Goal: Find specific page/section: Find specific page/section

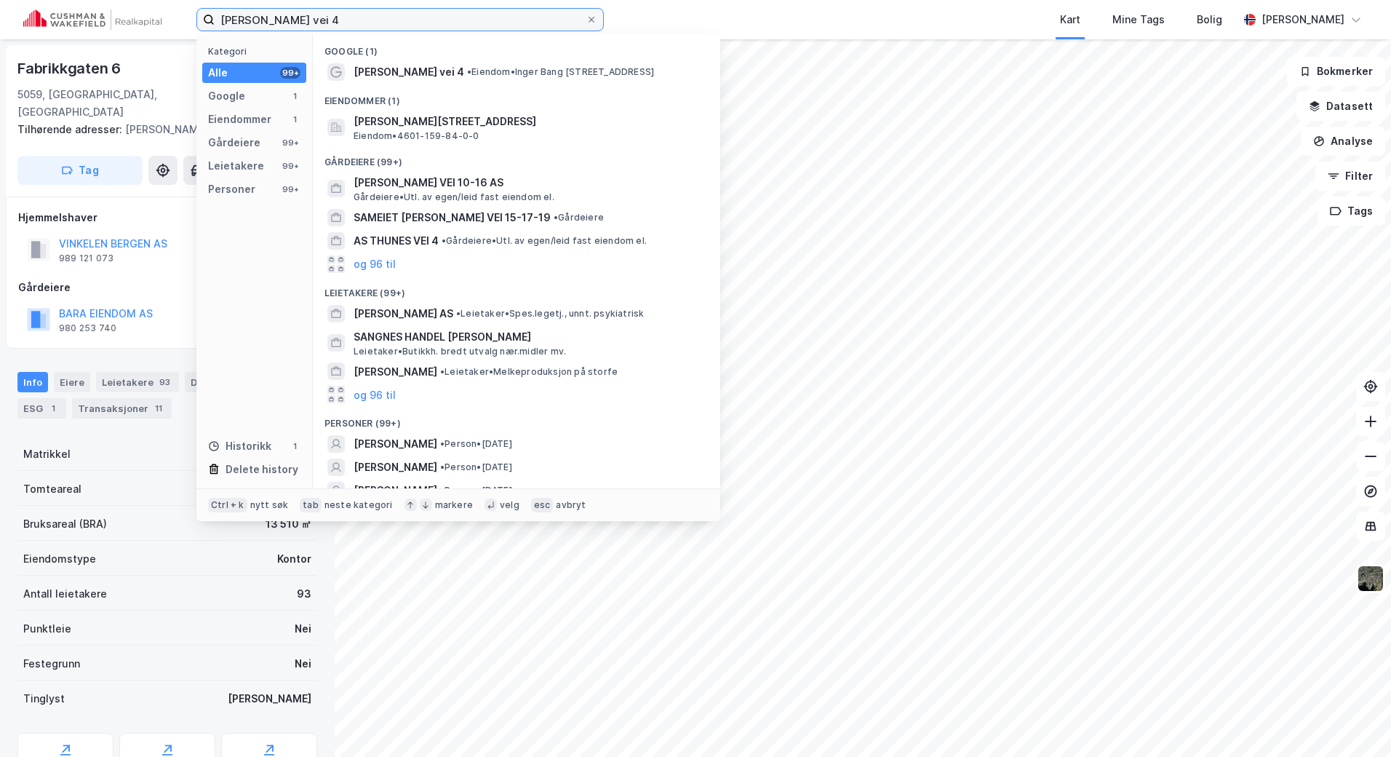
drag, startPoint x: 526, startPoint y: 25, endPoint x: 143, endPoint y: 24, distance: 383.5
click at [143, 24] on div "[PERSON_NAME] vei 4 Kategori Alle 99+ Google 1 Eiendommer 1 Gårdeiere 99+ Leiet…" at bounding box center [695, 19] width 1391 height 39
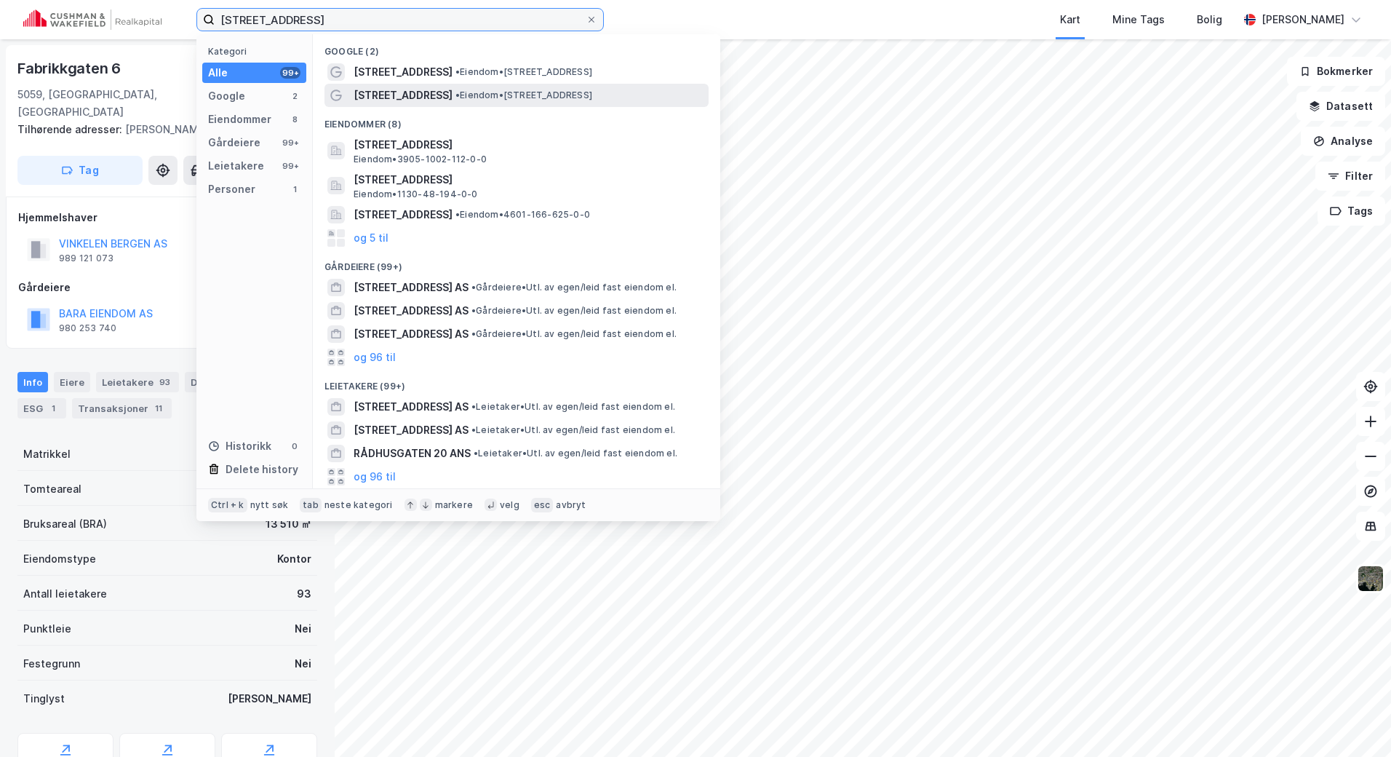
type input "[STREET_ADDRESS]"
click at [435, 87] on div "[STREET_ADDRESS] • Eiendom • [STREET_ADDRESS]" at bounding box center [530, 95] width 352 height 17
